Goal: Register for event/course

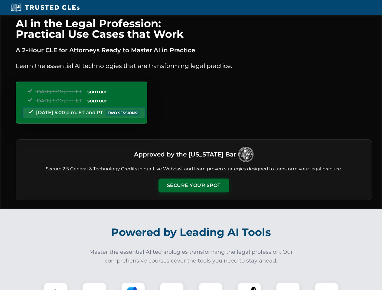
click at [193, 185] on button "Secure Your Spot" at bounding box center [193, 186] width 71 height 14
click at [56, 286] on img at bounding box center [56, 294] width 18 height 18
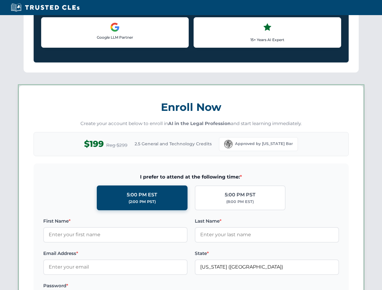
click at [133, 286] on label "Password *" at bounding box center [115, 285] width 144 height 7
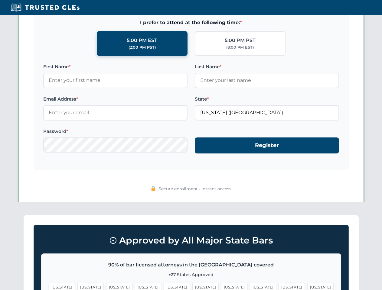
click at [278, 286] on span "[US_STATE]" at bounding box center [291, 287] width 26 height 9
